Goal: Information Seeking & Learning: Find specific fact

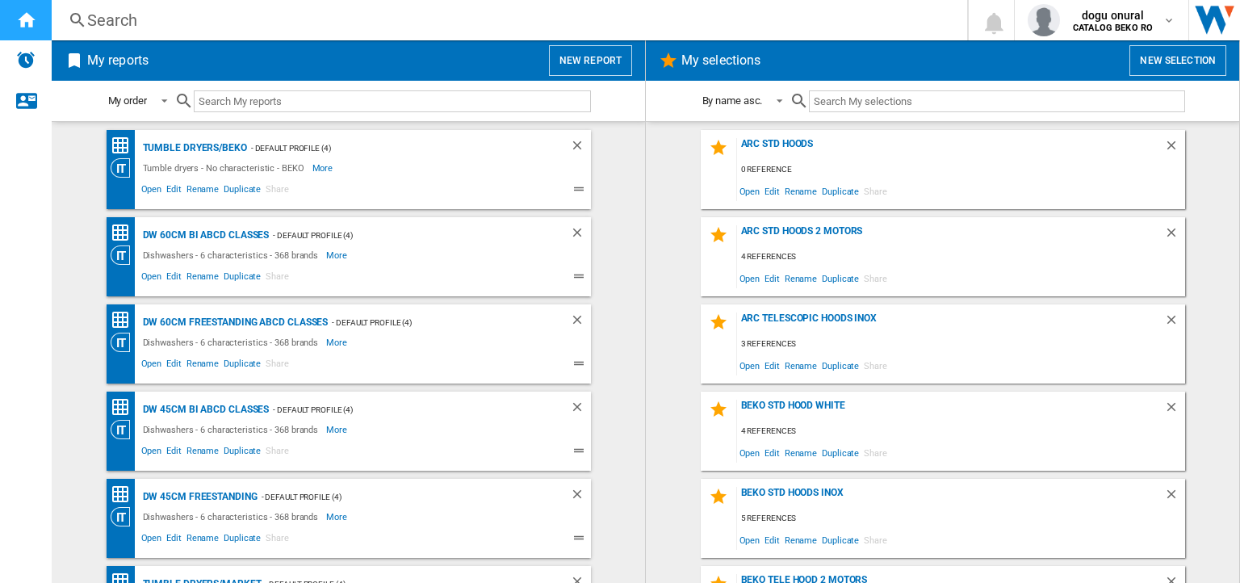
click at [30, 30] on div "Home" at bounding box center [26, 20] width 52 height 40
click at [1167, 21] on md-icon "button" at bounding box center [1169, 20] width 13 height 13
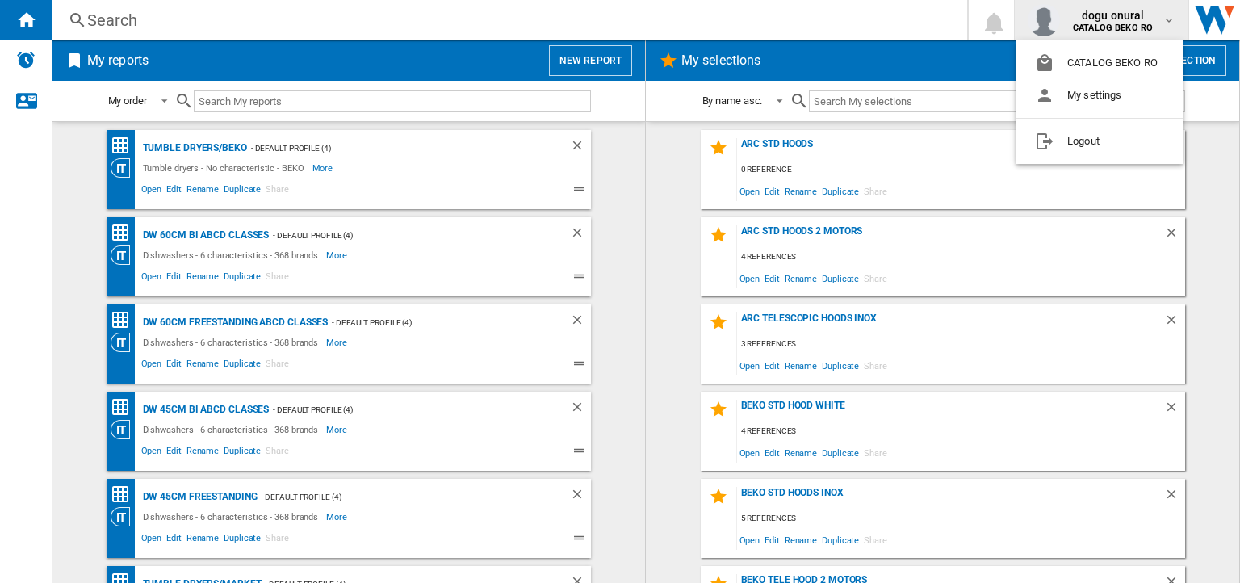
click at [1167, 21] on md-backdrop at bounding box center [620, 291] width 1240 height 583
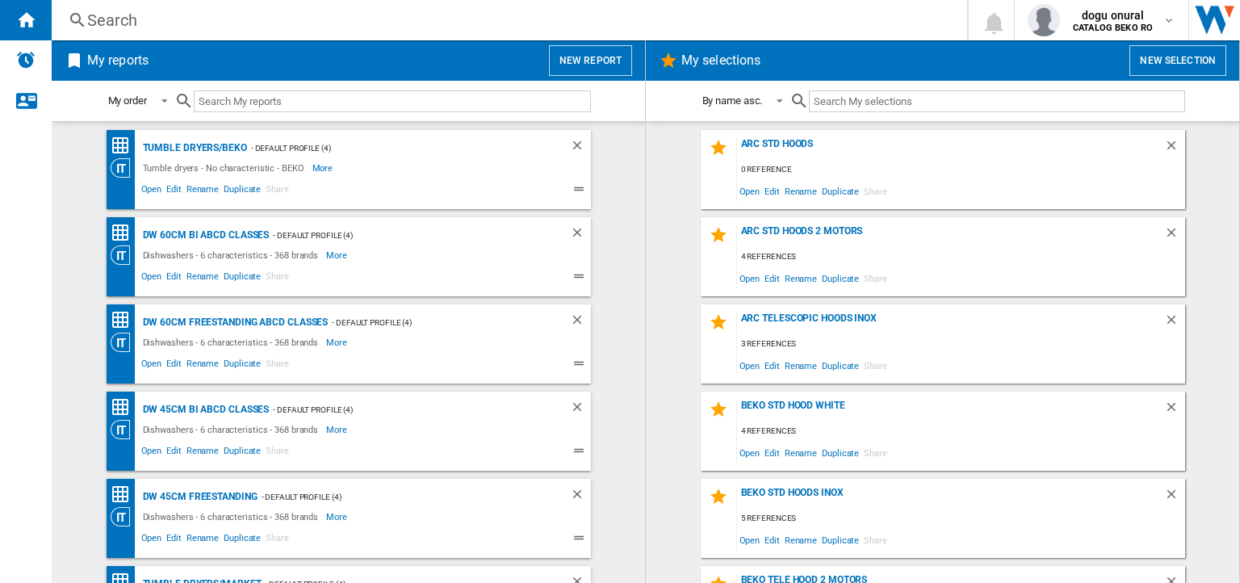
click at [856, 95] on input "text" at bounding box center [997, 101] width 376 height 22
paste input "F4WR913P3WA"
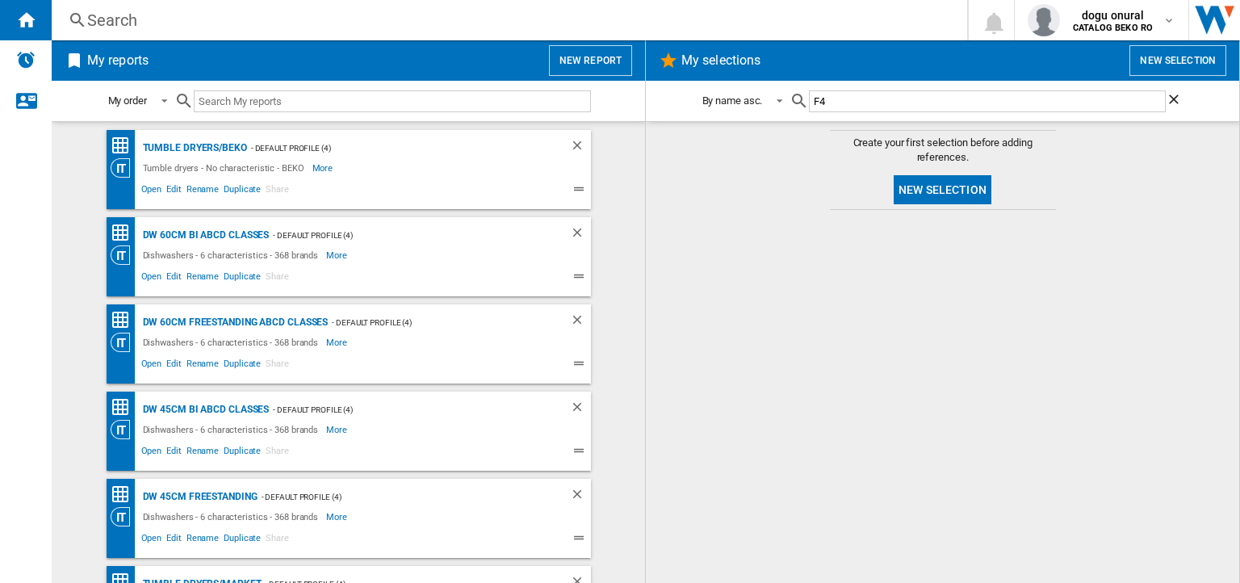
type input "F"
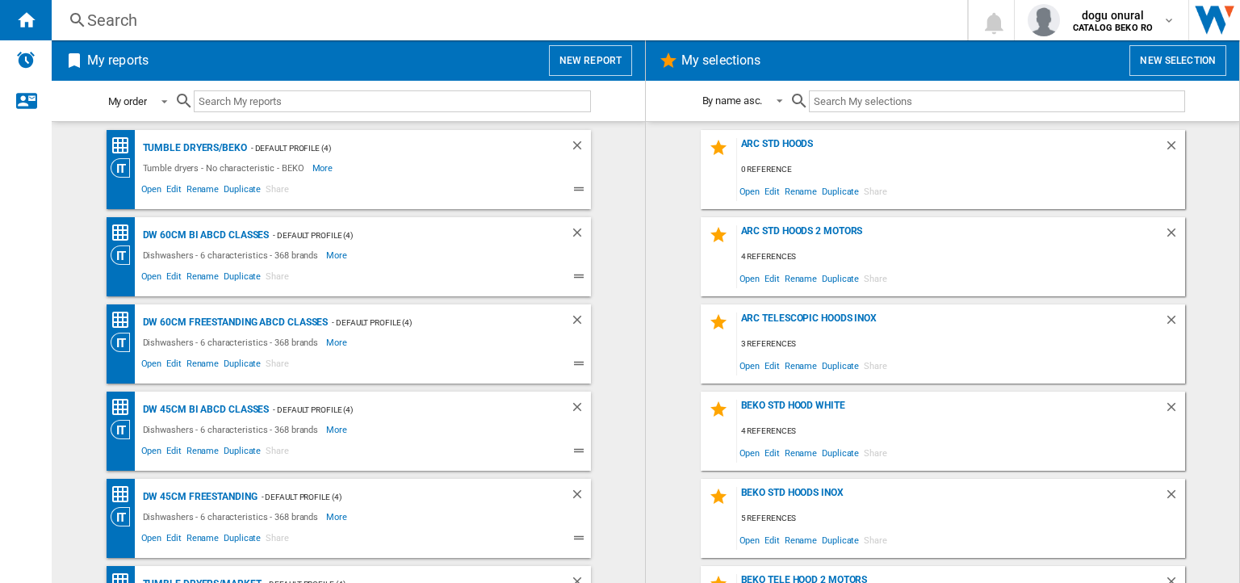
click at [162, 98] on span at bounding box center [159, 100] width 19 height 15
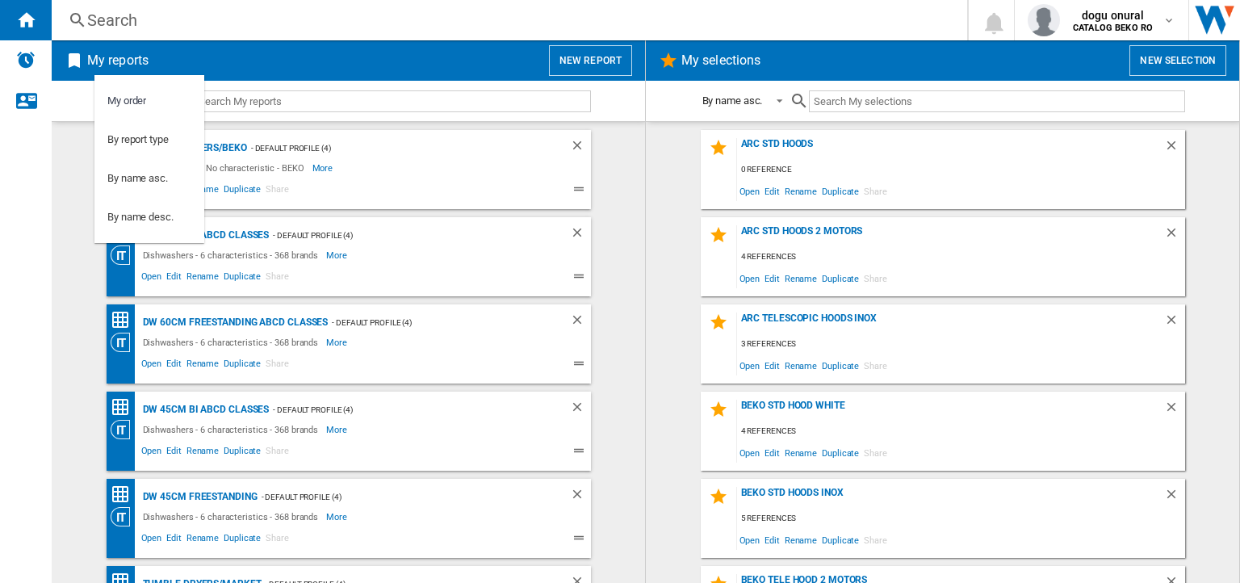
click at [162, 98] on md-option "My order" at bounding box center [149, 101] width 110 height 39
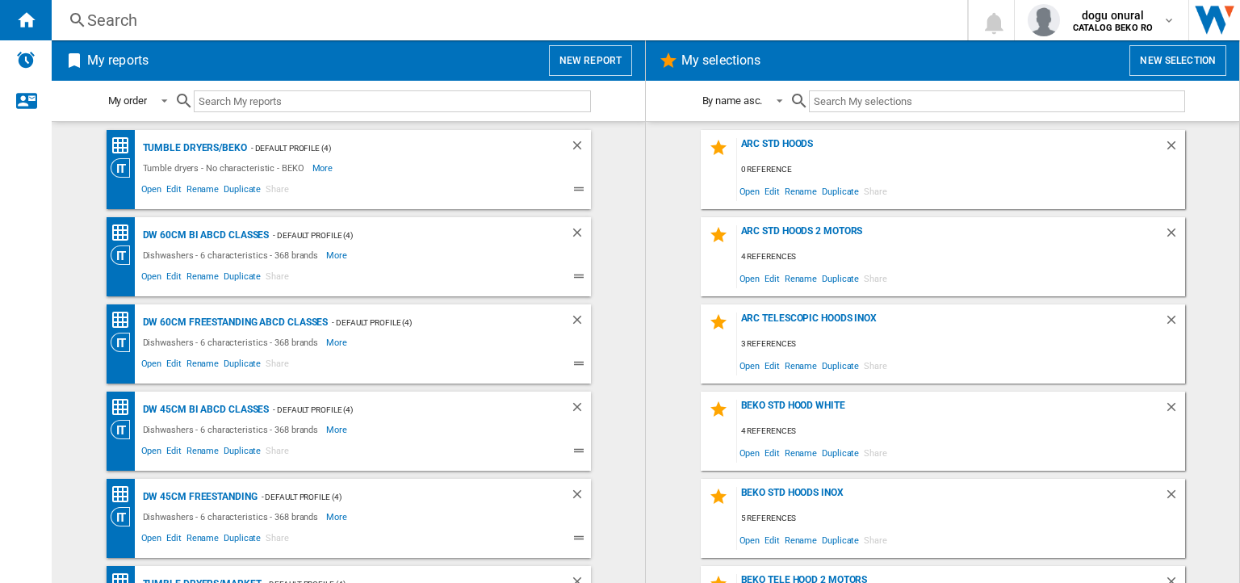
click at [255, 106] on input "text" at bounding box center [392, 101] width 397 height 22
click at [16, 101] on ng-md-icon "Contact us" at bounding box center [25, 99] width 19 height 19
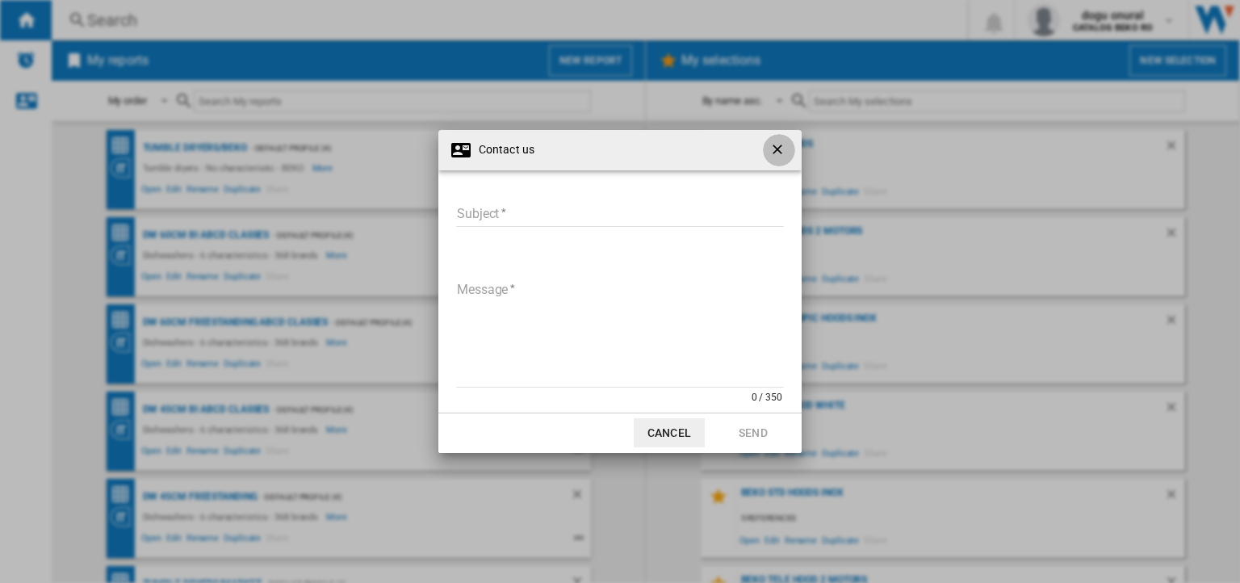
click at [782, 148] on ng-md-icon "getI18NText('BUTTONS.CLOSE_DIALOG')" at bounding box center [779, 150] width 19 height 19
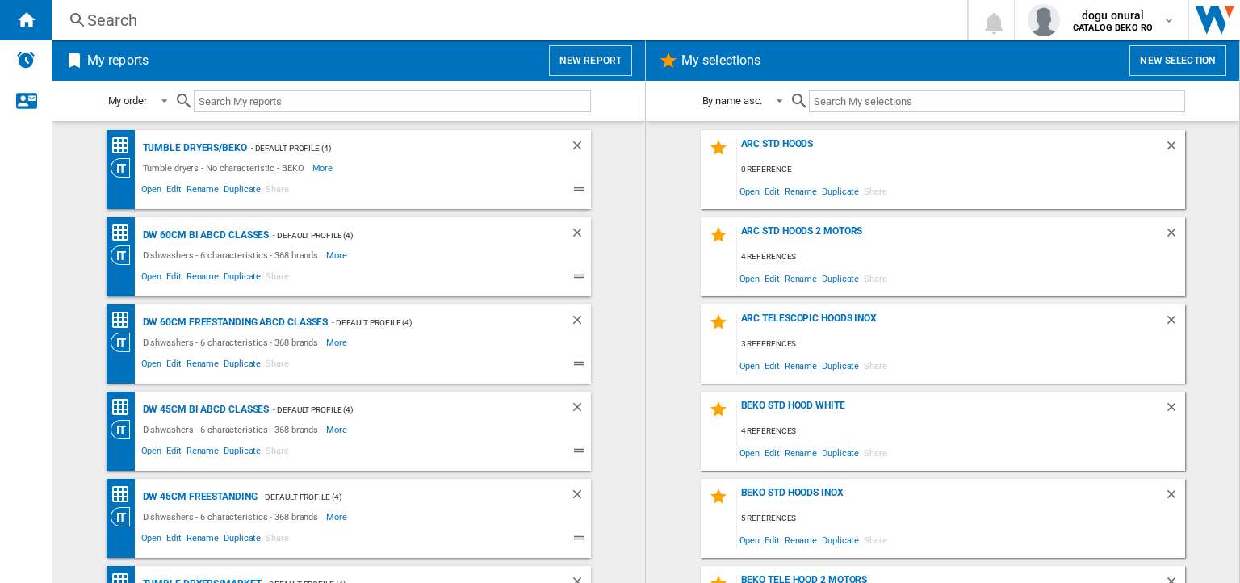
click at [129, 23] on div "Search" at bounding box center [506, 20] width 838 height 23
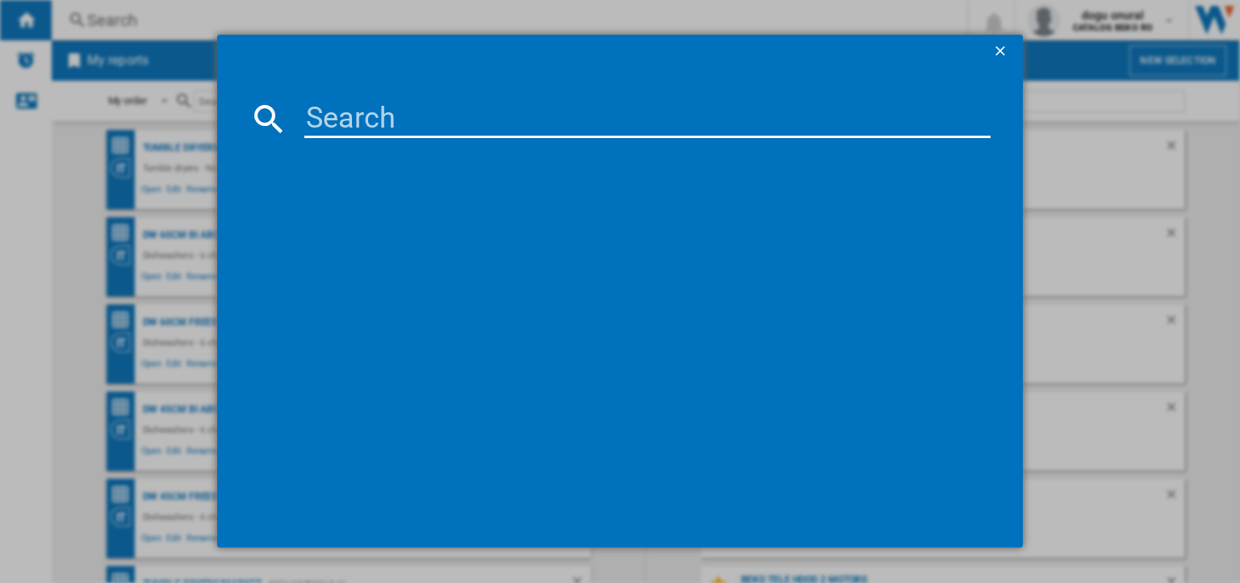
click at [405, 117] on input at bounding box center [647, 118] width 686 height 39
paste input "F4WR913P3WA"
type input "F4WR913P3WA"
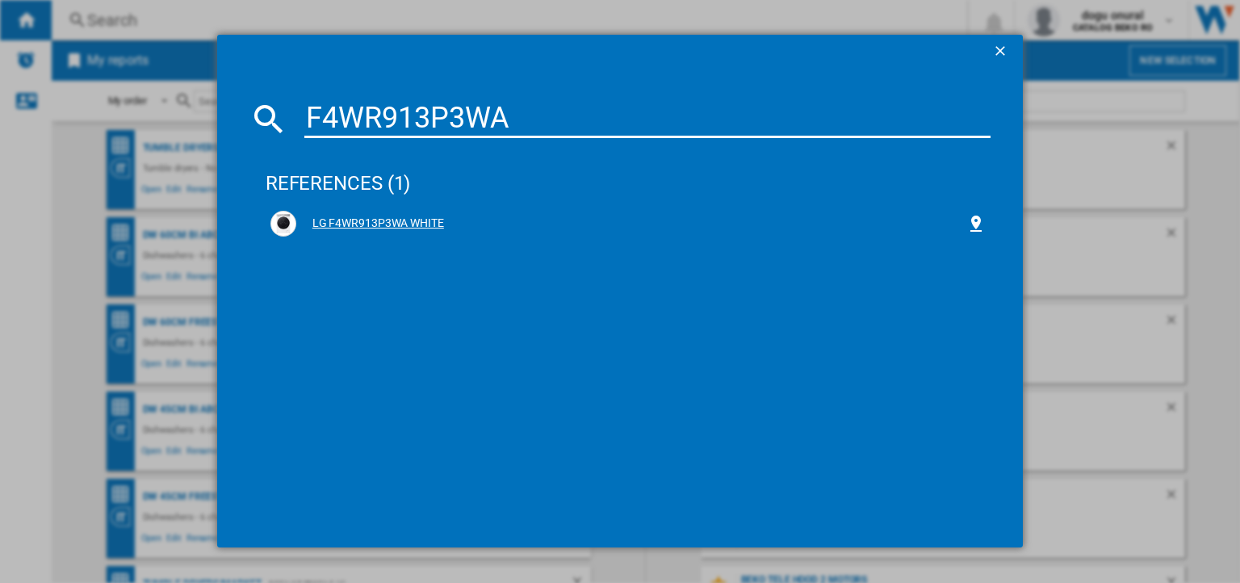
click at [348, 219] on div "LG F4WR913P3WA WHITE" at bounding box center [631, 224] width 670 height 16
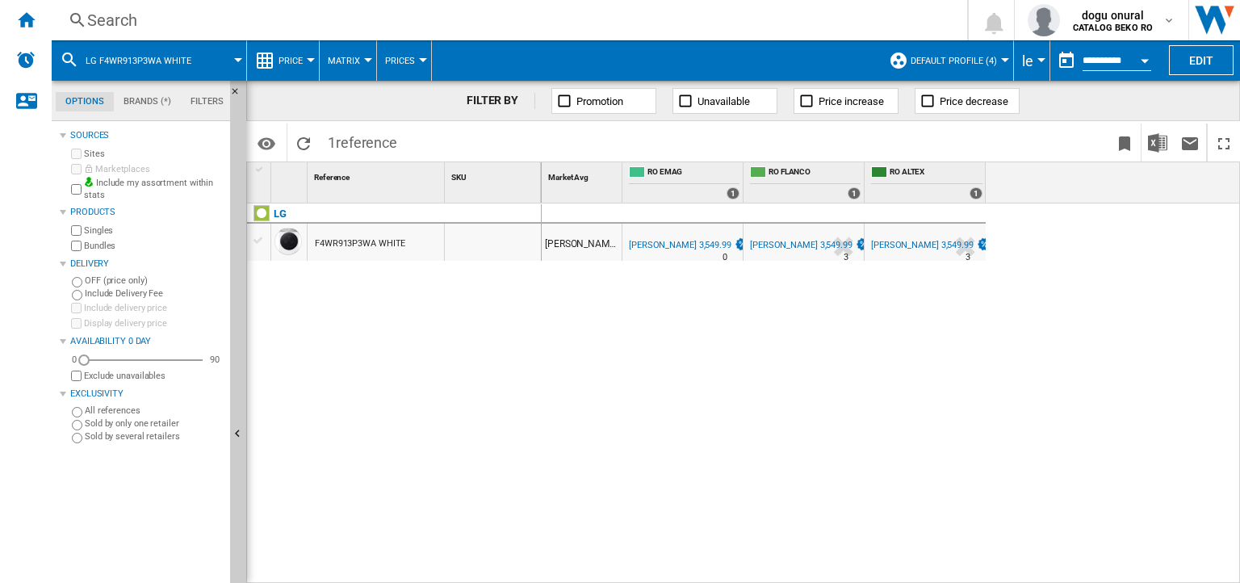
click at [774, 241] on div "[PERSON_NAME] 3,549.99" at bounding box center [801, 245] width 103 height 10
click at [668, 382] on div "[PERSON_NAME] 3,549.99 RO EMAG -1.0 % [PERSON_NAME] 3,549.99 % N/A 0 RO EMAG -1…" at bounding box center [891, 394] width 699 height 381
click at [790, 377] on div "[PERSON_NAME] 3,549.99 RO EMAG -1.0 % [PERSON_NAME] 3,549.99 % N/A 0 RO EMAG -1…" at bounding box center [891, 394] width 699 height 381
click at [331, 244] on div "F4WR913P3WA WHITE" at bounding box center [360, 243] width 90 height 37
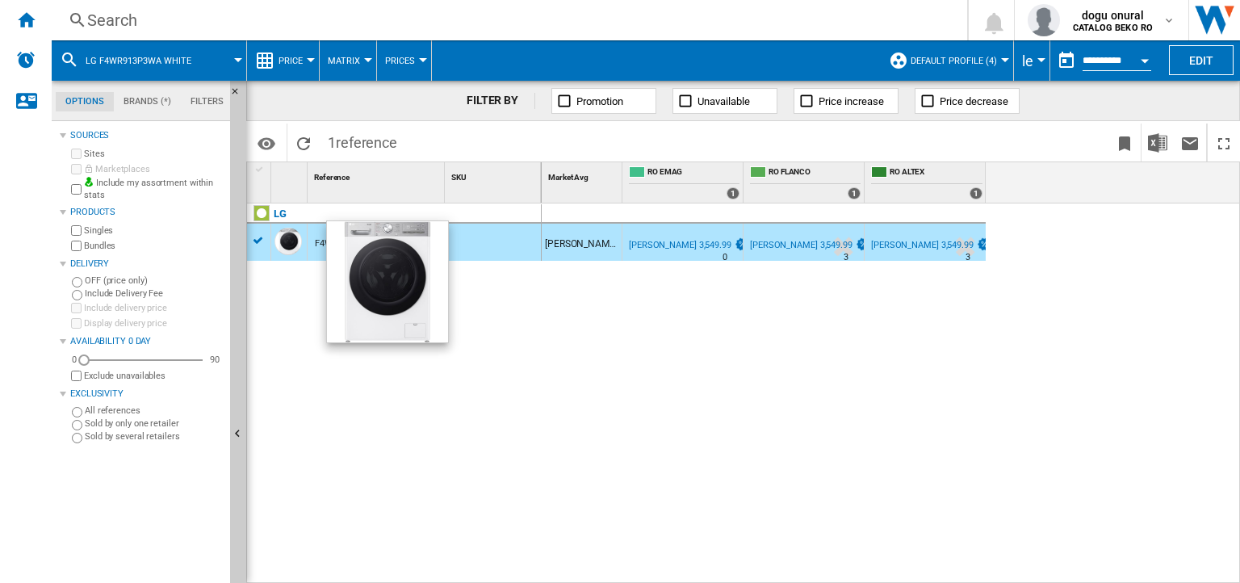
click at [282, 241] on div at bounding box center [288, 241] width 27 height 27
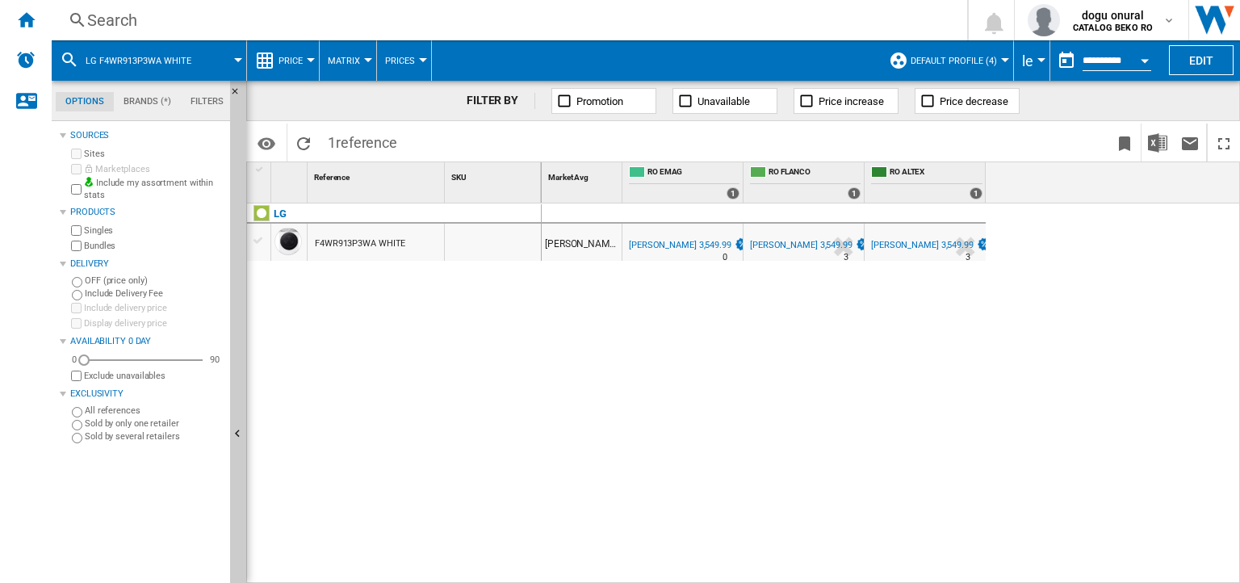
click at [676, 301] on div "[PERSON_NAME] 3,549.99 RO EMAG -1.0 % [PERSON_NAME] 3,549.99 % N/A 0 RO EMAG -1…" at bounding box center [891, 394] width 699 height 381
click at [562, 101] on ng-md-icon at bounding box center [564, 101] width 16 height 16
click at [684, 104] on ng-md-icon at bounding box center [686, 101] width 16 height 16
click at [684, 105] on ng-md-icon at bounding box center [686, 101] width 16 height 16
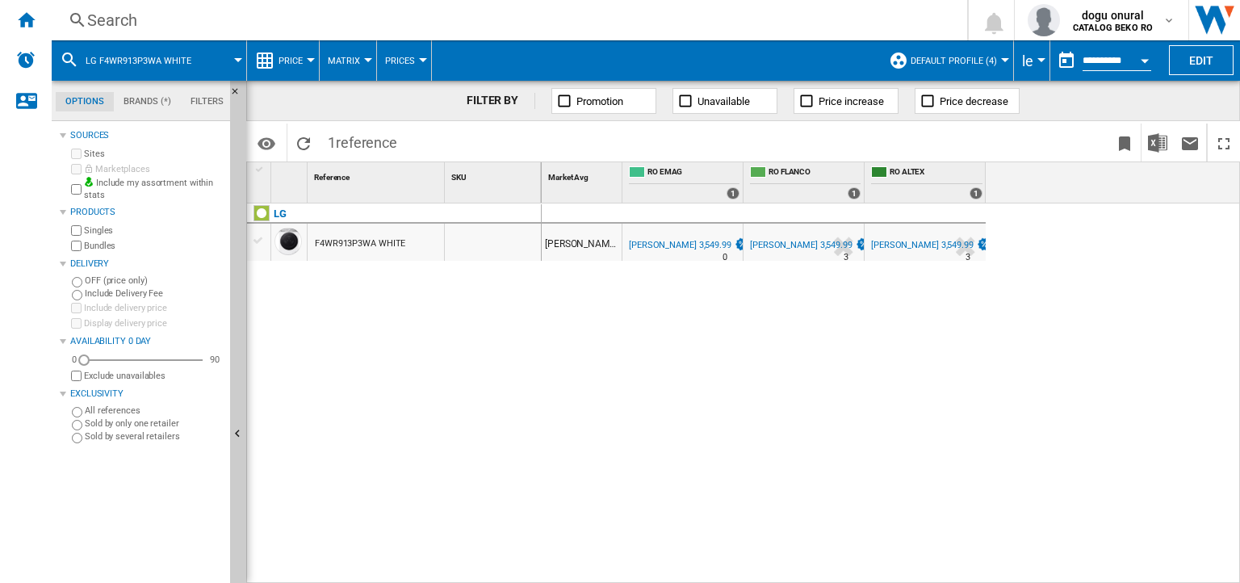
click at [803, 102] on ng-md-icon at bounding box center [807, 101] width 16 height 16
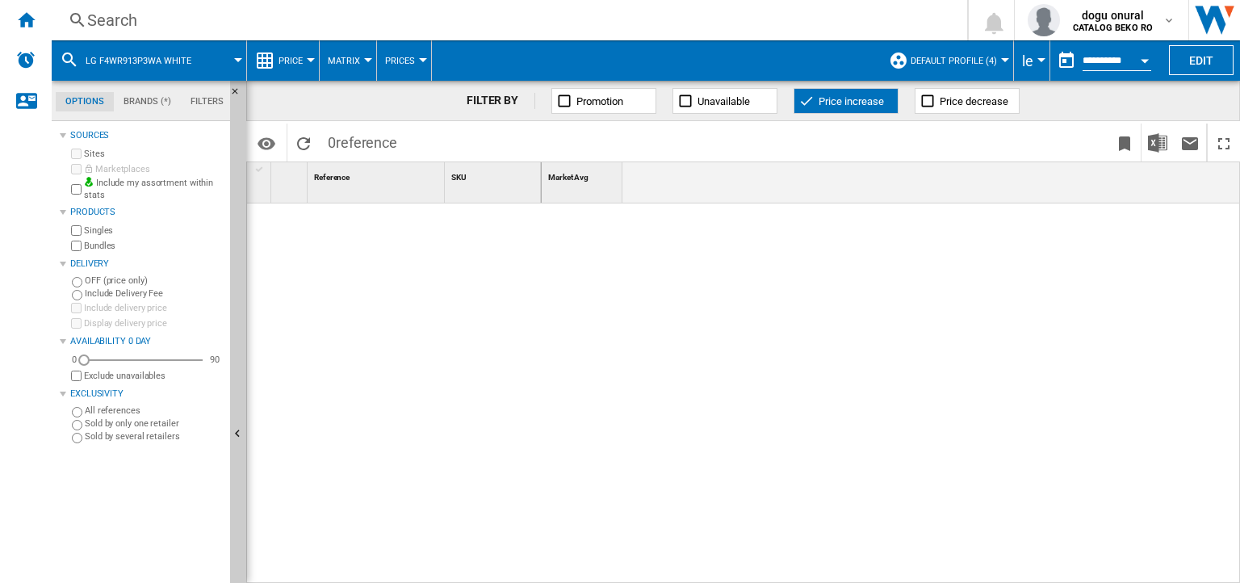
click at [802, 103] on ng-md-icon at bounding box center [807, 101] width 16 height 16
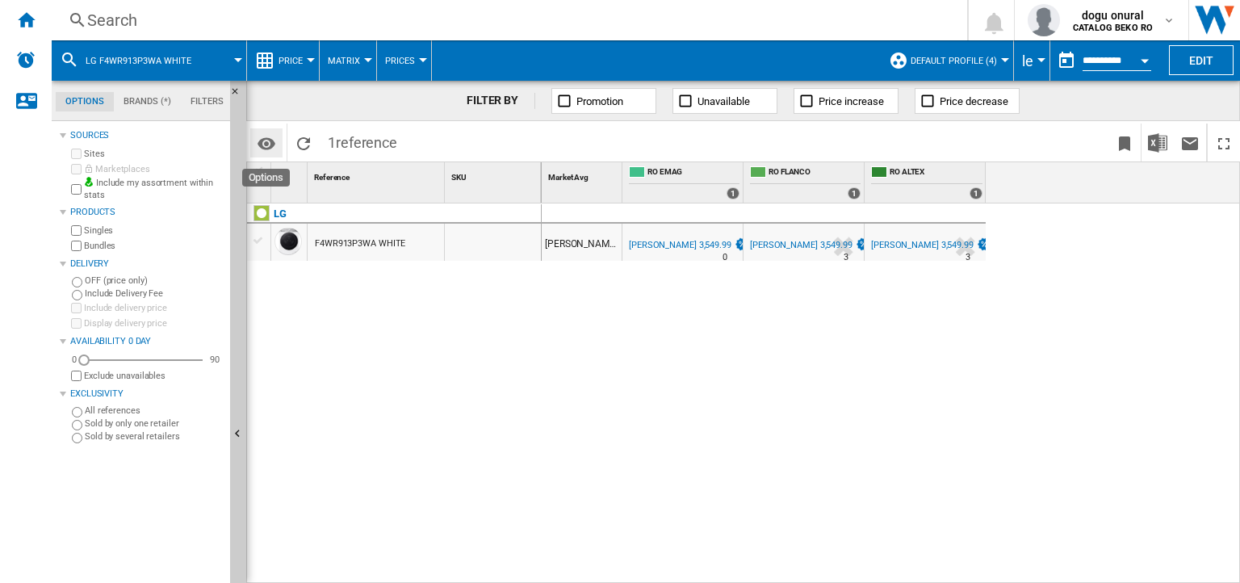
click at [273, 142] on md-icon "Options" at bounding box center [266, 143] width 19 height 19
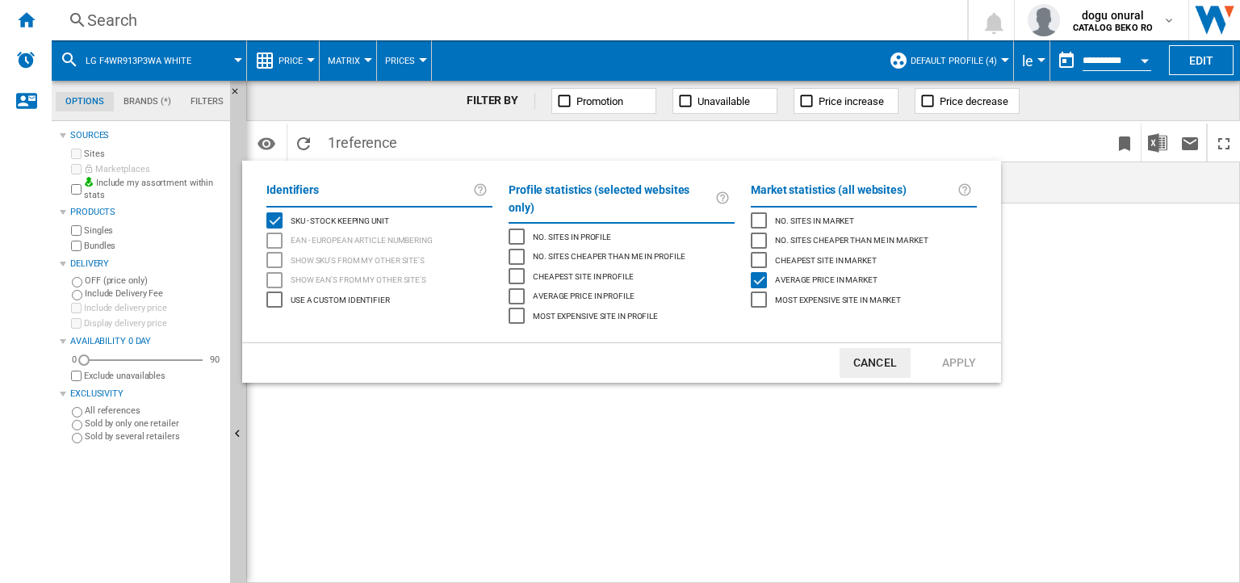
click at [1033, 405] on md-backdrop at bounding box center [620, 291] width 1240 height 583
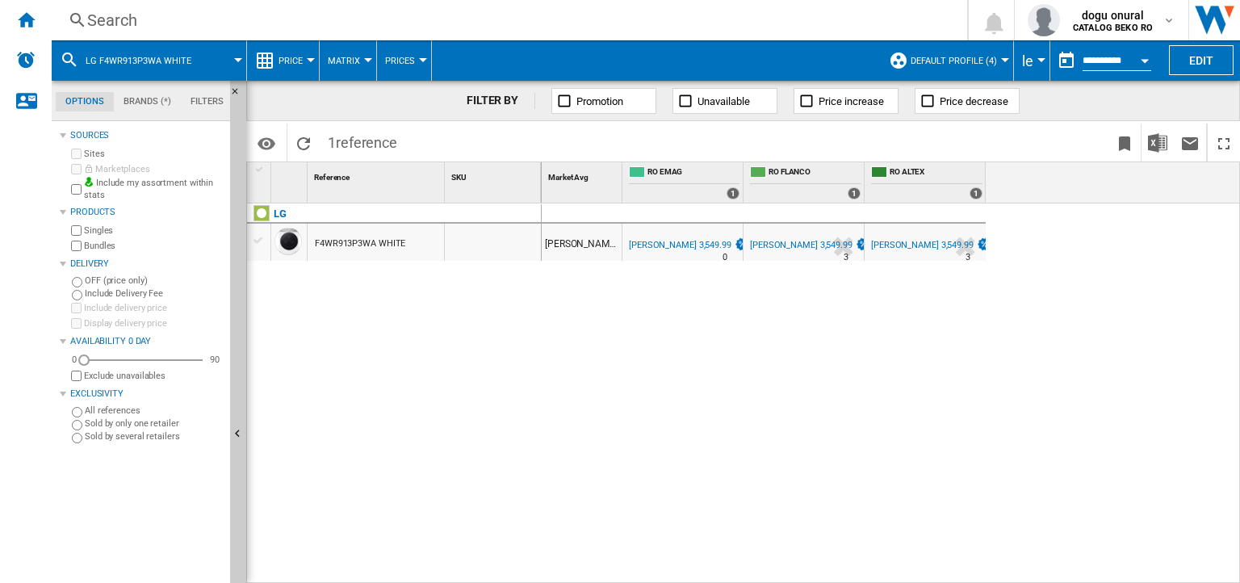
drag, startPoint x: 695, startPoint y: 443, endPoint x: 689, endPoint y: 434, distance: 11.0
click at [694, 443] on div "[PERSON_NAME] 3,549.99 RO EMAG -1.0 % [PERSON_NAME] 3,549.99 % N/A 0 RO EMAG -1…" at bounding box center [891, 394] width 699 height 381
click at [355, 57] on span "Matrix" at bounding box center [344, 61] width 32 height 10
click at [355, 56] on md-backdrop at bounding box center [620, 291] width 1240 height 583
click at [355, 56] on span "Matrix" at bounding box center [344, 61] width 32 height 10
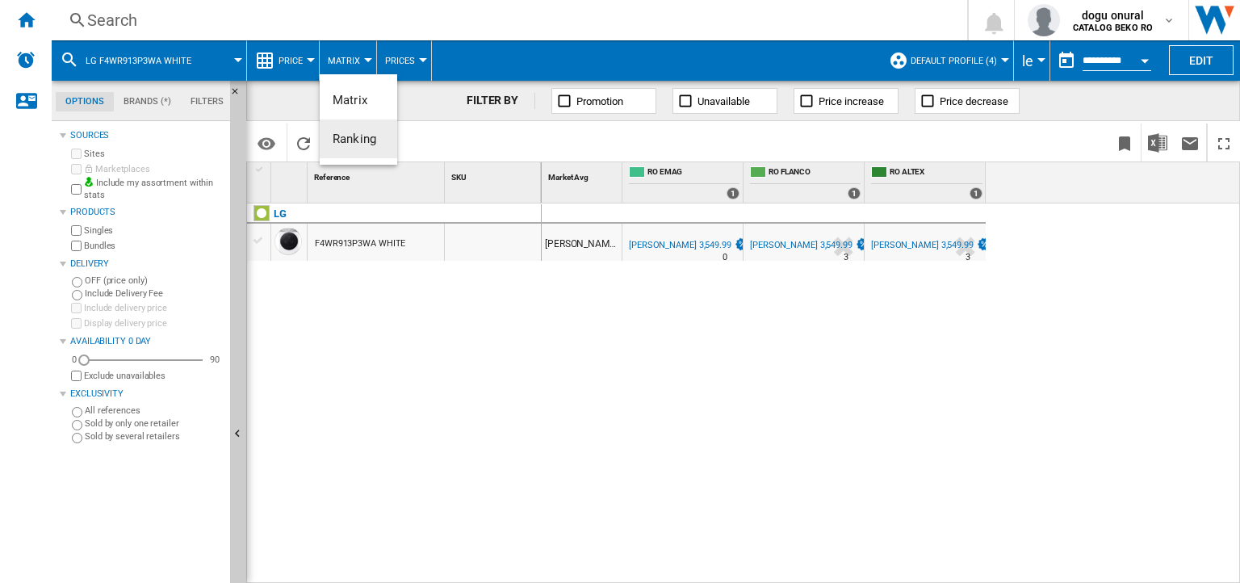
click at [363, 133] on span "Ranking" at bounding box center [355, 139] width 44 height 15
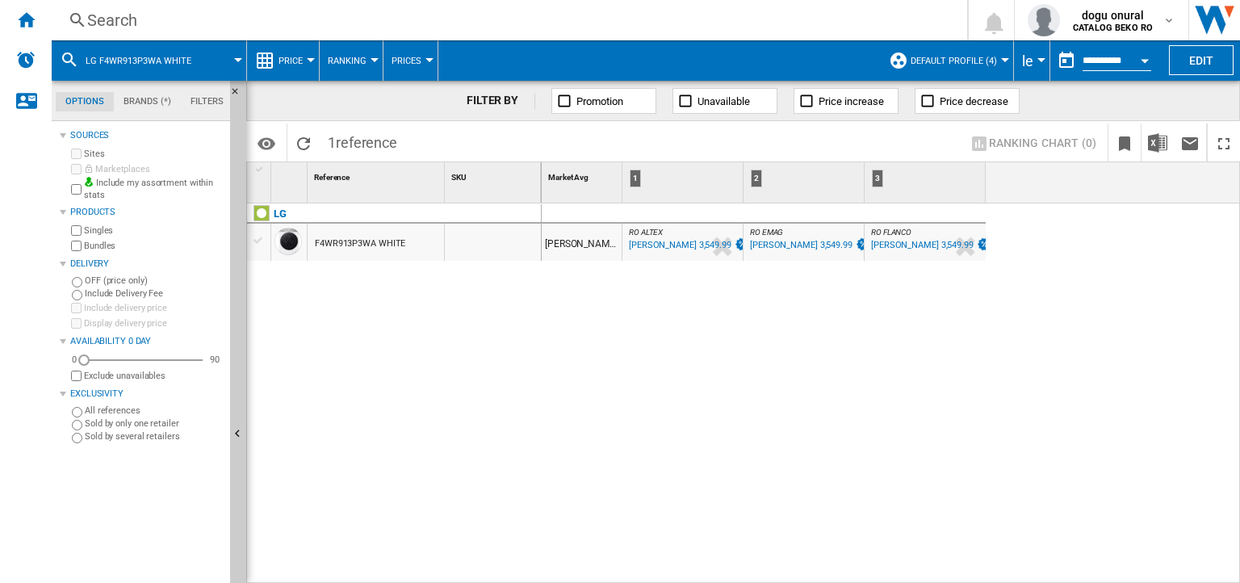
click at [805, 350] on div "[PERSON_NAME] 3,549.99 RO ALTEX : RO ALTEX -1.0 % [PERSON_NAME] 3,549.99 % N/A …" at bounding box center [891, 394] width 699 height 381
click at [274, 211] on div "LG" at bounding box center [280, 213] width 13 height 19
drag, startPoint x: 410, startPoint y: 249, endPoint x: 317, endPoint y: 247, distance: 93.7
click at [317, 247] on div "F4WR913P3WA WHITE" at bounding box center [376, 242] width 136 height 37
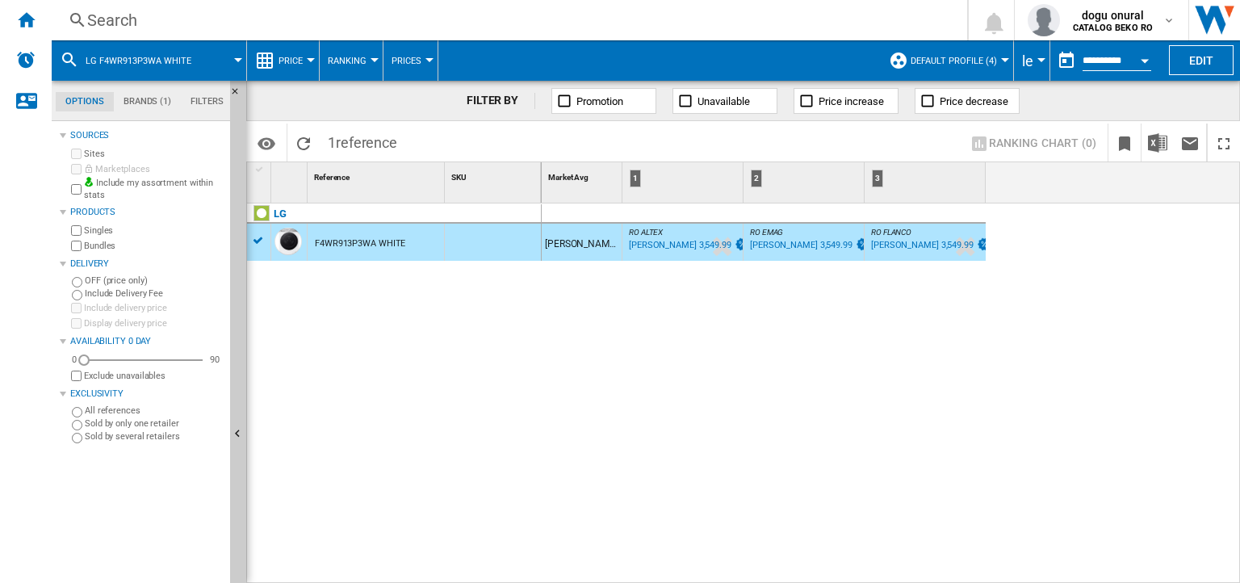
drag, startPoint x: 314, startPoint y: 245, endPoint x: 412, endPoint y: 247, distance: 97.7
click at [412, 247] on div "F4WR913P3WA WHITE" at bounding box center [376, 242] width 136 height 37
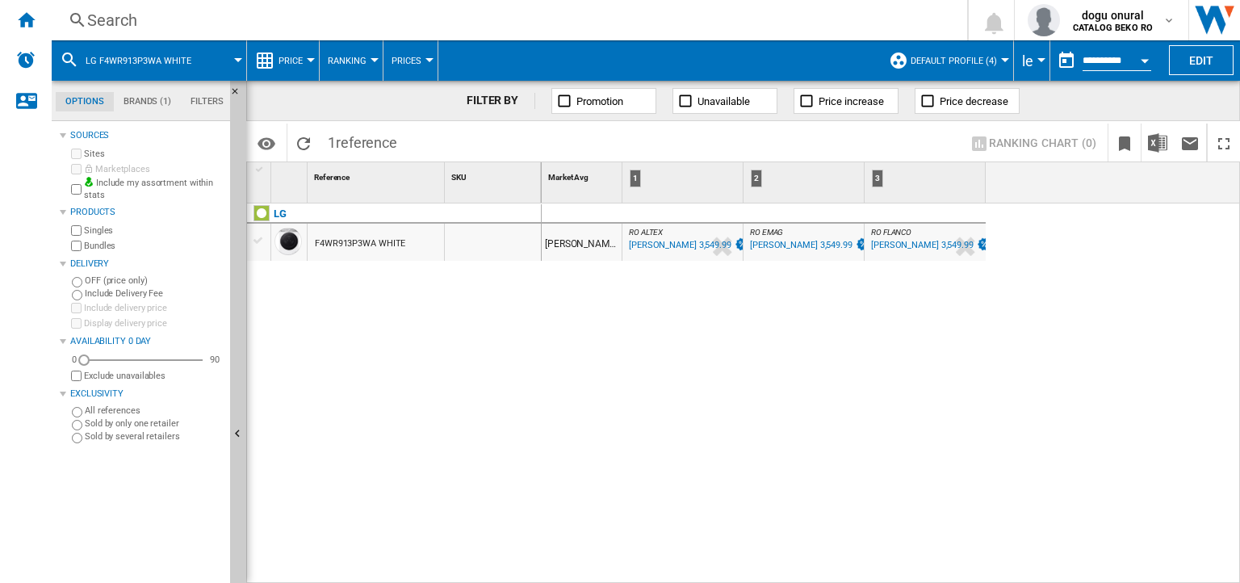
click at [412, 247] on div "F4WR913P3WA WHITE" at bounding box center [376, 242] width 136 height 37
